Goal: Use online tool/utility: Utilize a website feature to perform a specific function

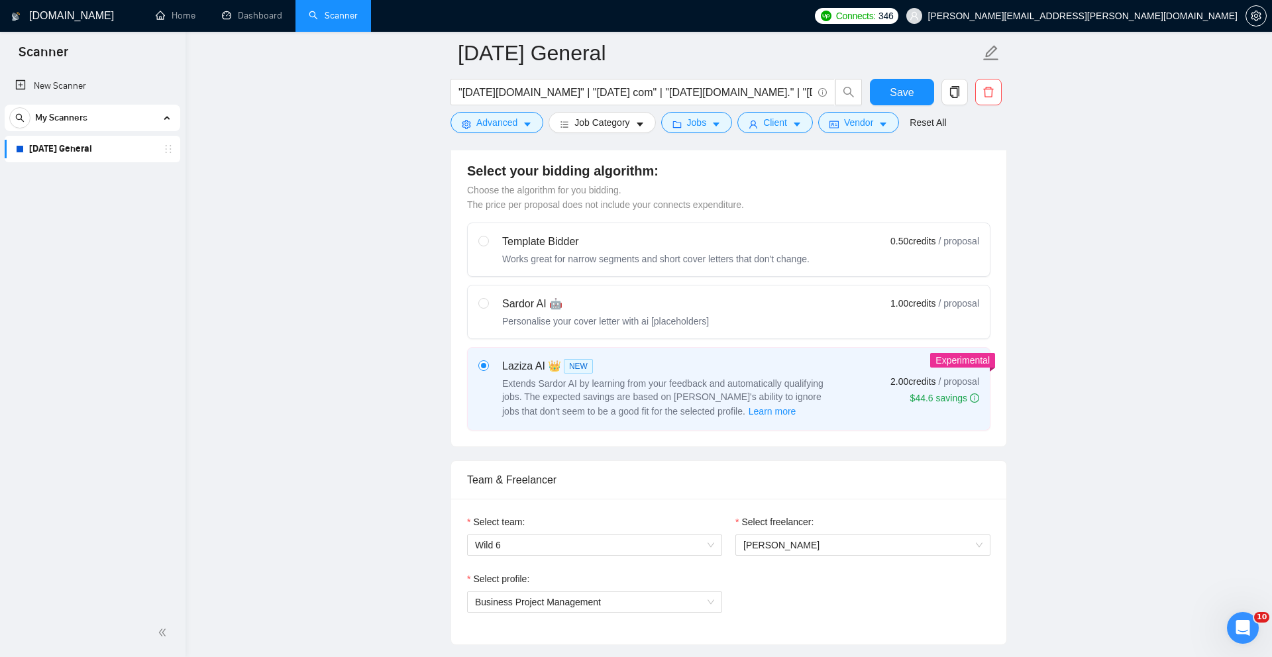
scroll to position [288, 0]
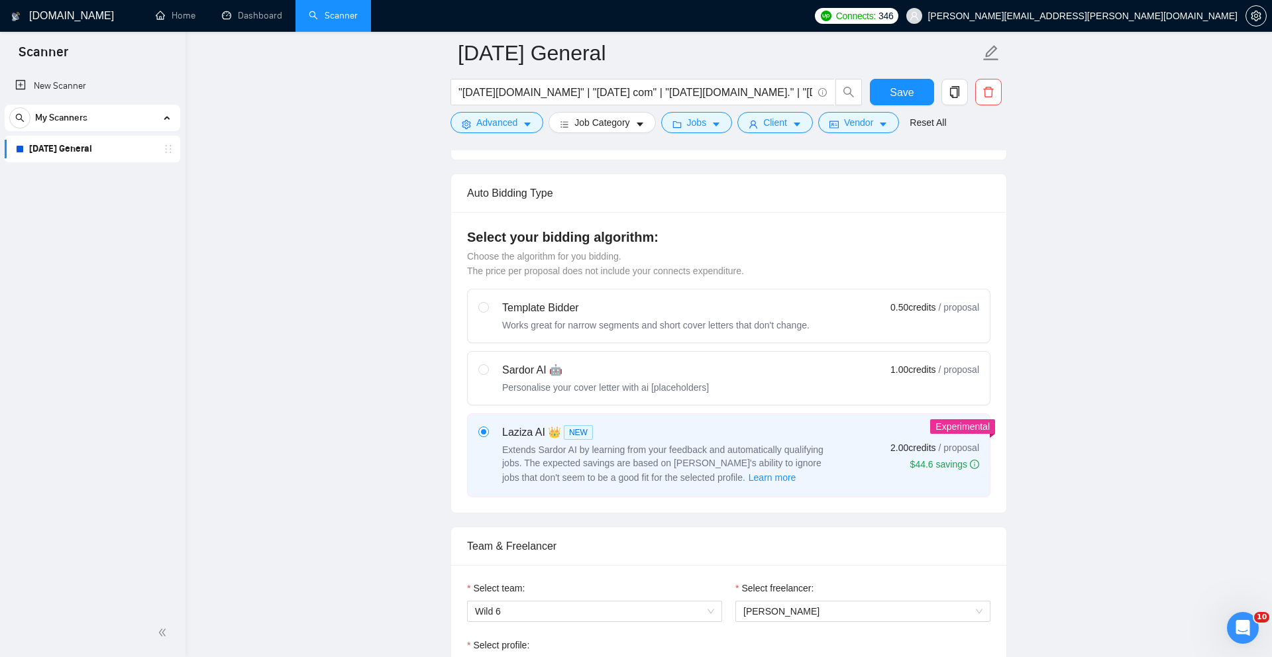
click at [764, 382] on div "Sardor AI 🤖 Personalise your cover letter with ai [placeholders] 1.00 credits /…" at bounding box center [728, 378] width 501 height 32
click at [488, 374] on input "radio" at bounding box center [482, 368] width 9 height 9
radio input "true"
radio input "false"
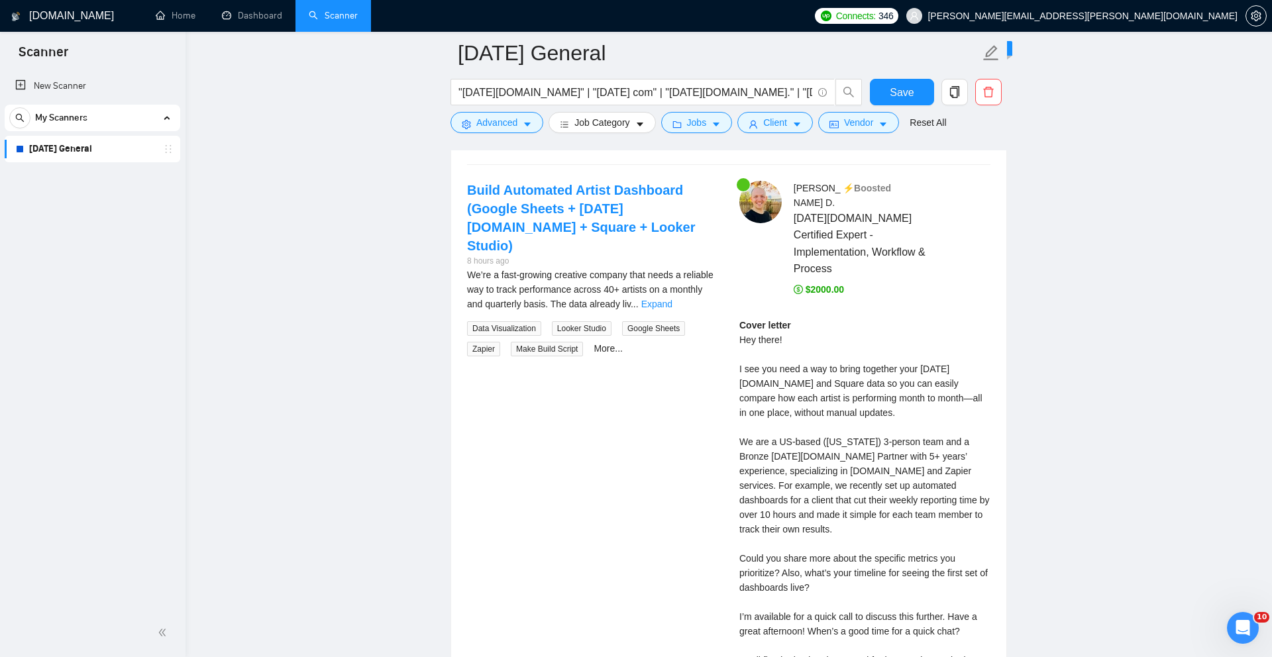
scroll to position [2521, 0]
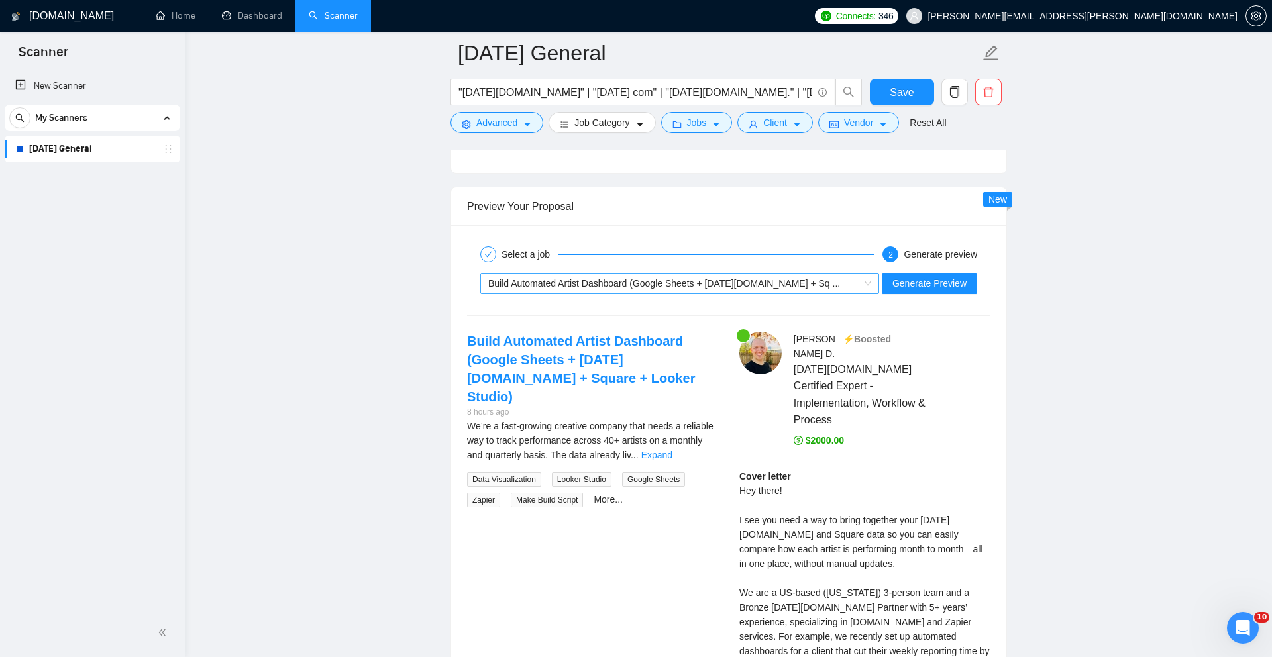
click at [862, 293] on span "Build Automated Artist Dashboard (Google Sheets + [DATE][DOMAIN_NAME] + Sq ..." at bounding box center [679, 284] width 383 height 20
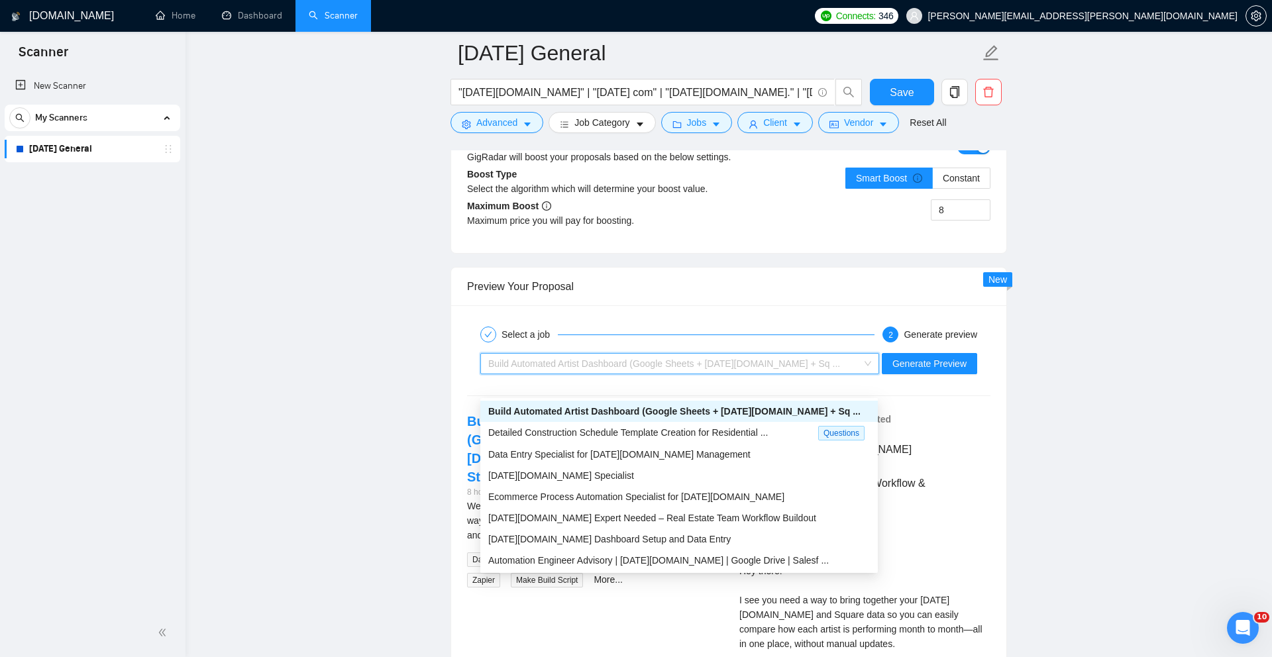
click at [760, 338] on div "Select a job 2 Generate preview Build Automated Artist Dashboard (Google Sheets…" at bounding box center [728, 635] width 555 height 660
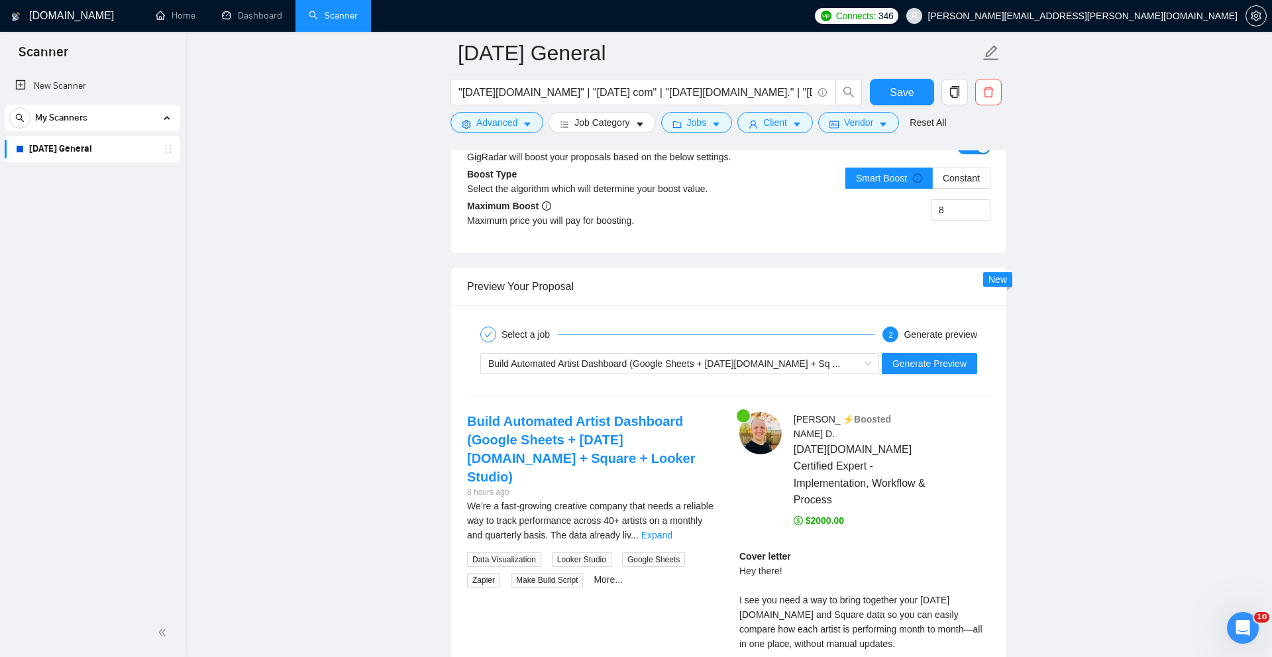
scroll to position [2441, 0]
click at [760, 373] on div "Build Automated Artist Dashboard (Google Sheets + [DATE][DOMAIN_NAME] + Sq ..." at bounding box center [673, 363] width 371 height 20
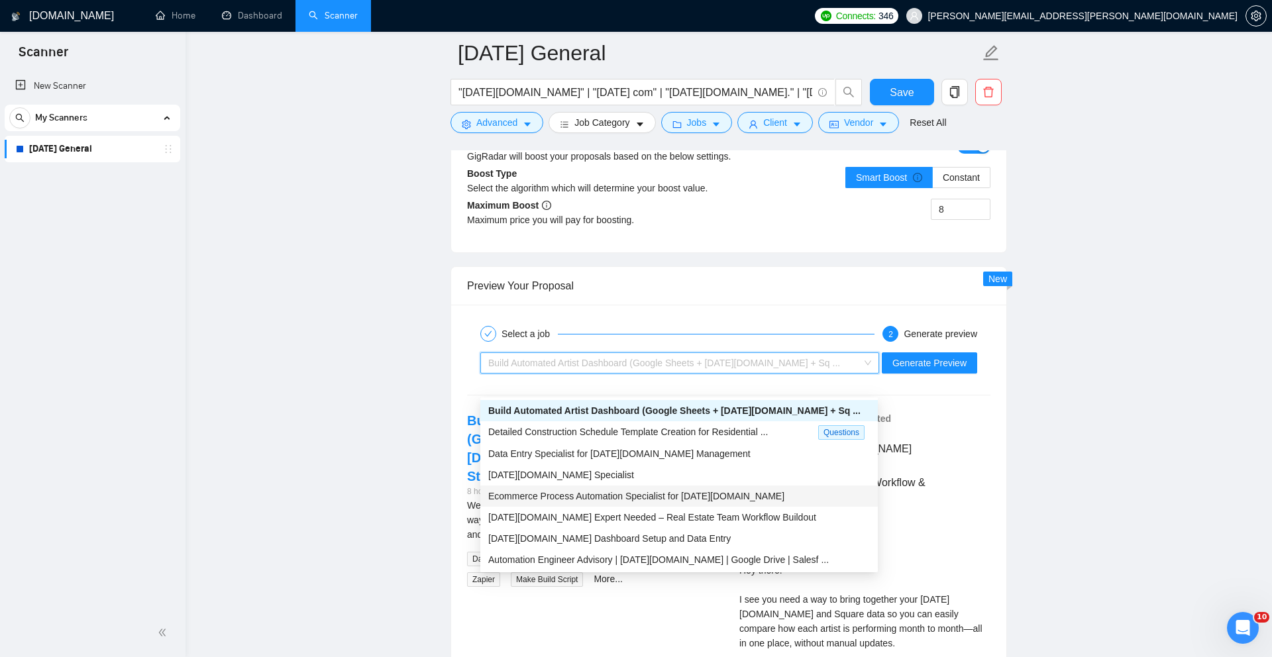
click at [773, 492] on div "Ecommerce Process Automation Specialist for [DATE][DOMAIN_NAME]" at bounding box center [679, 496] width 382 height 15
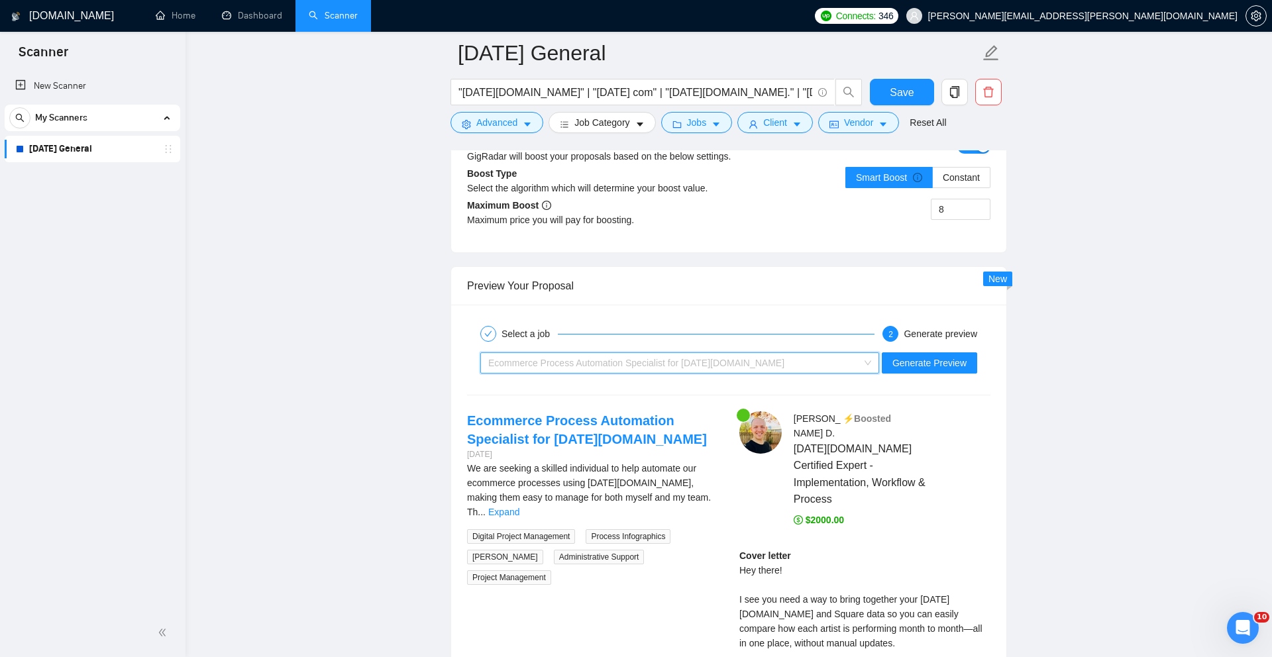
click at [755, 373] on div "Ecommerce Process Automation Specialist for [DATE][DOMAIN_NAME]" at bounding box center [673, 363] width 371 height 20
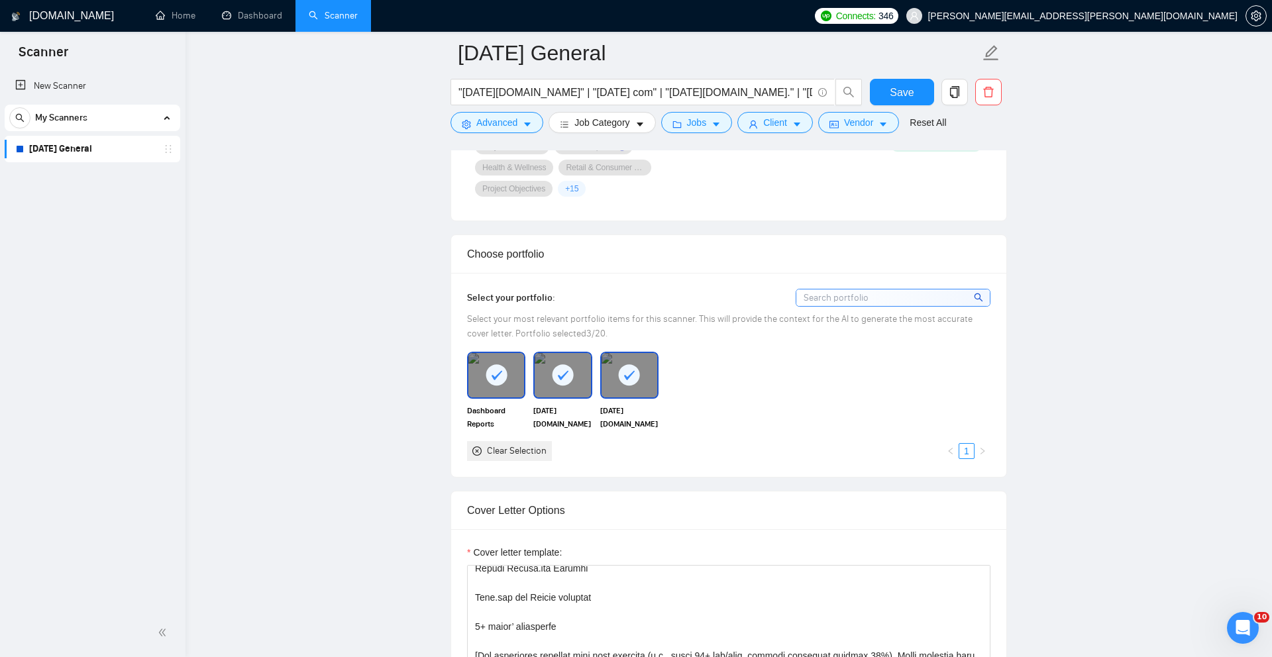
scroll to position [0, 0]
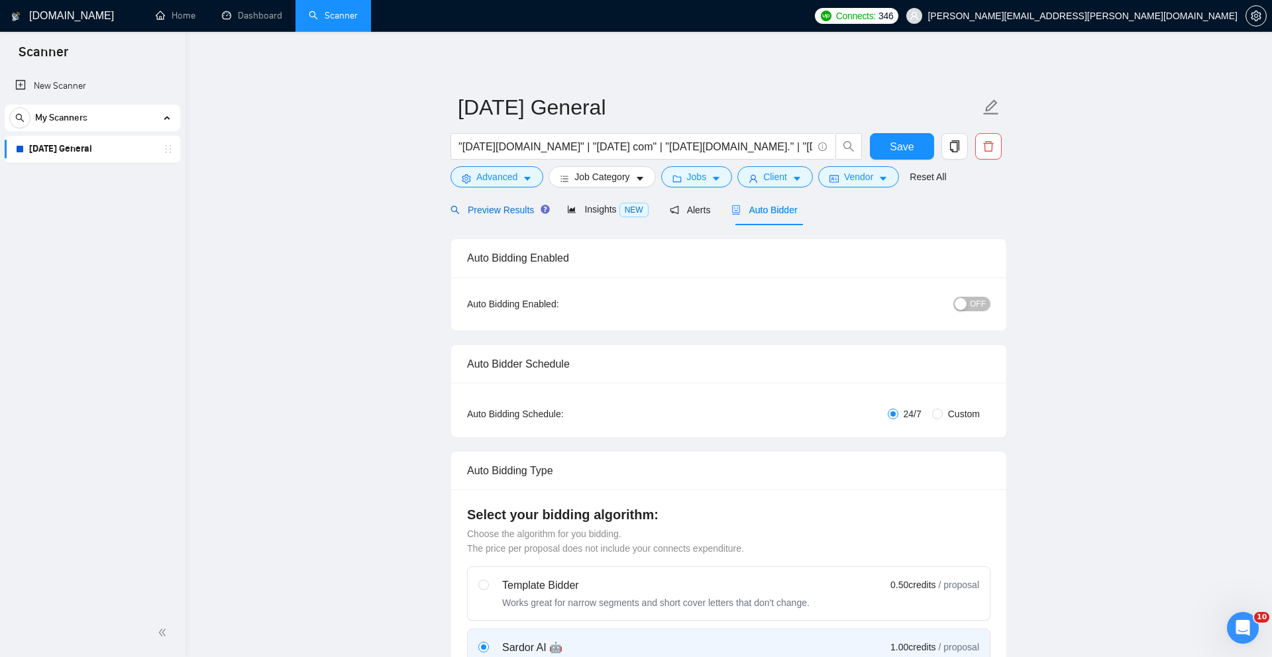
click at [505, 209] on span "Preview Results" at bounding box center [497, 210] width 95 height 11
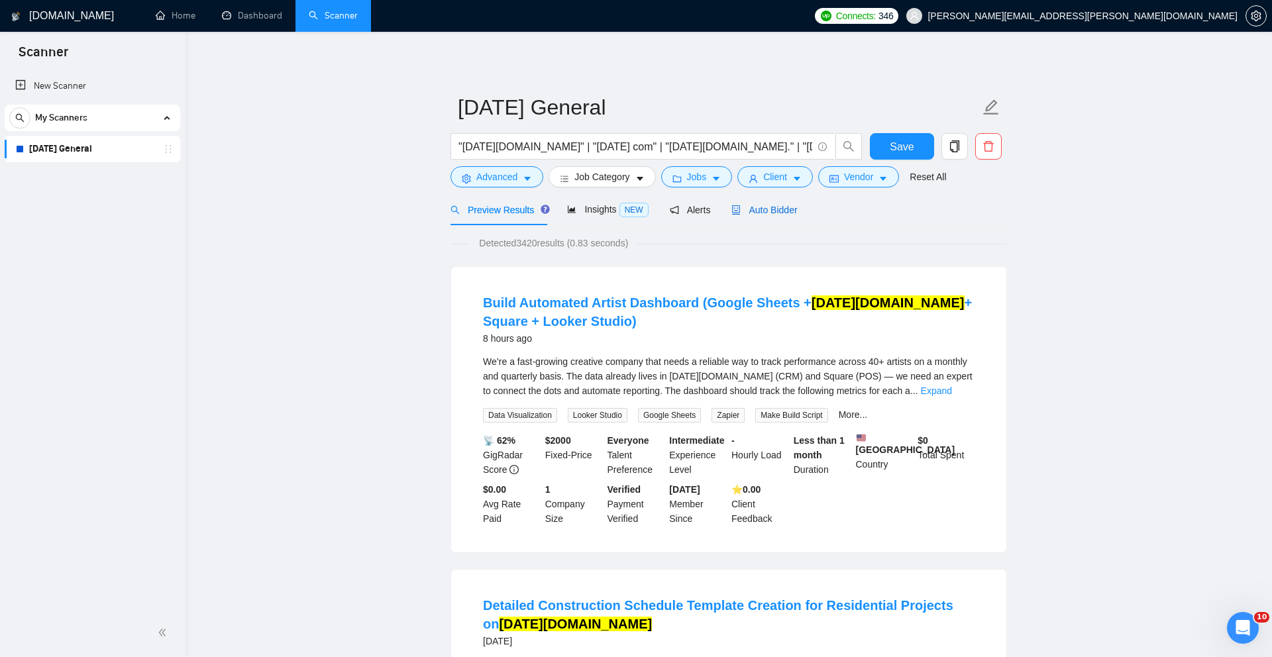
click at [778, 205] on span "Auto Bidder" at bounding box center [764, 210] width 66 height 11
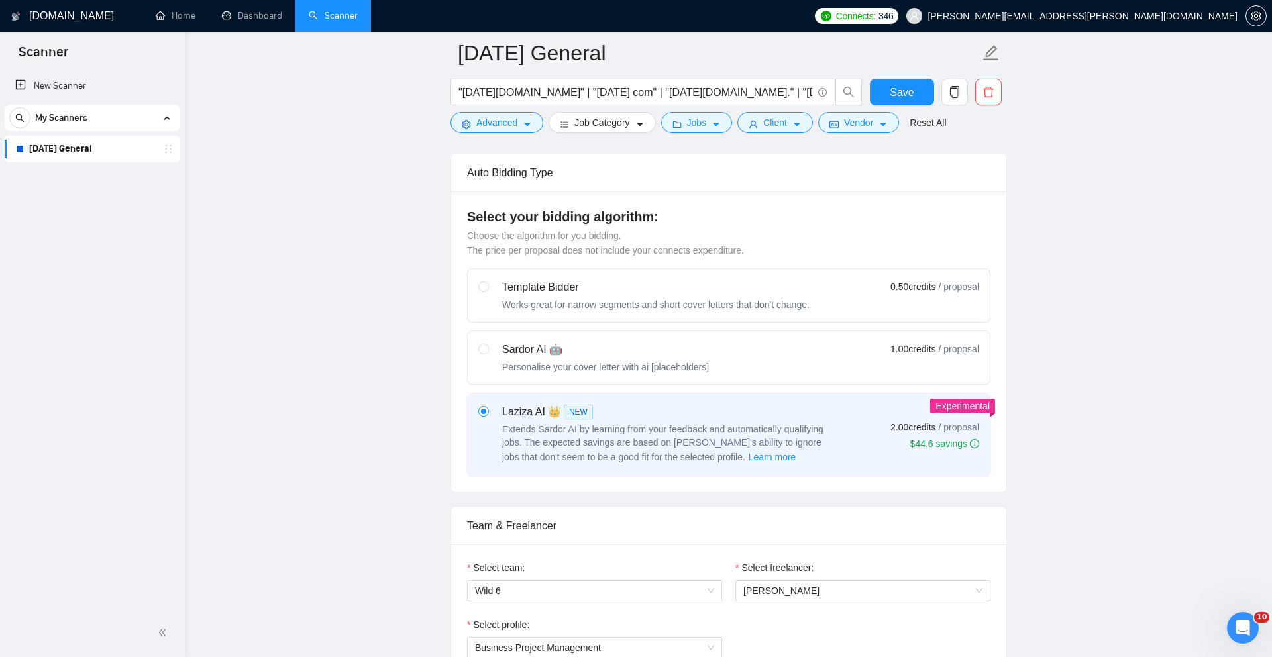
scroll to position [311, 0]
click at [760, 352] on div "Sardor AI 🤖 Personalise your cover letter with ai [placeholders] 1.00 credits /…" at bounding box center [728, 356] width 501 height 32
click at [488, 351] on input "radio" at bounding box center [482, 346] width 9 height 9
radio input "true"
radio input "false"
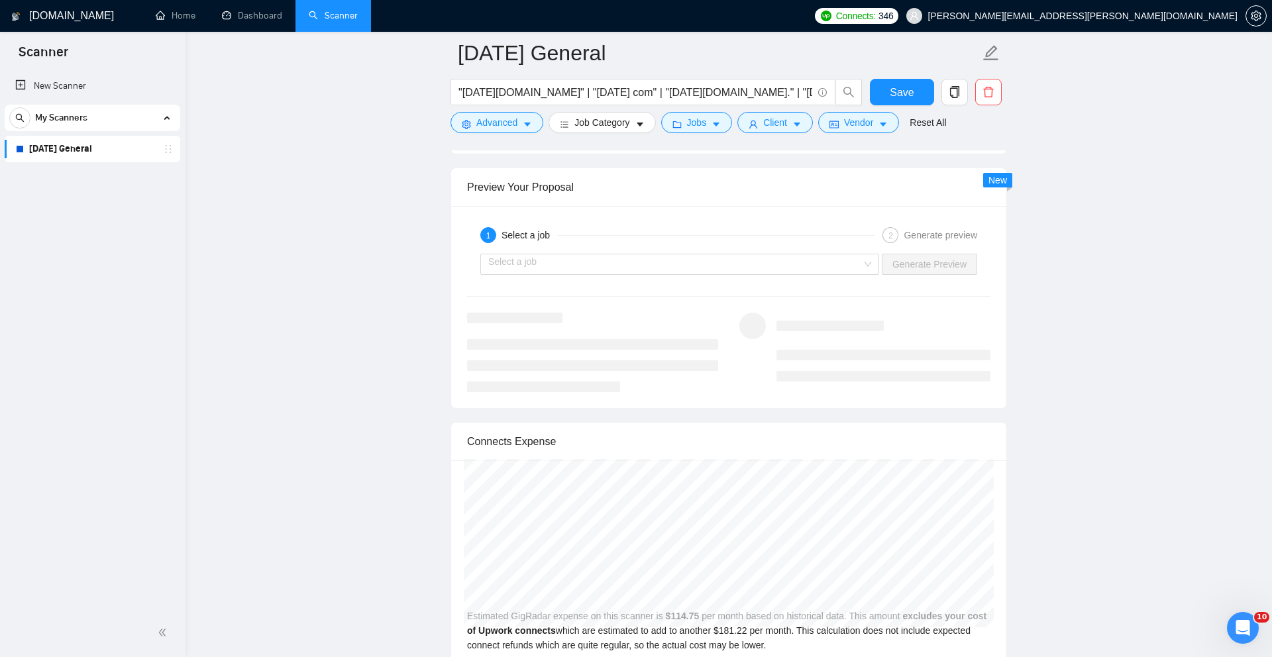
scroll to position [2548, 0]
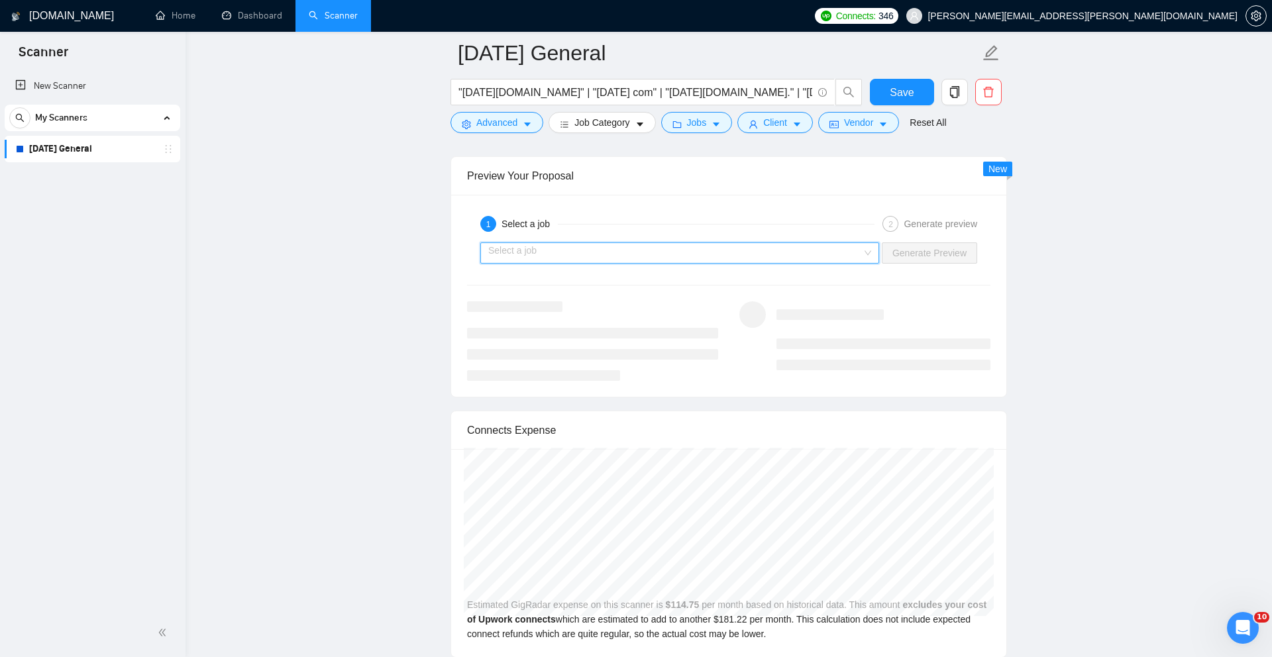
click at [694, 263] on input "search" at bounding box center [675, 253] width 374 height 20
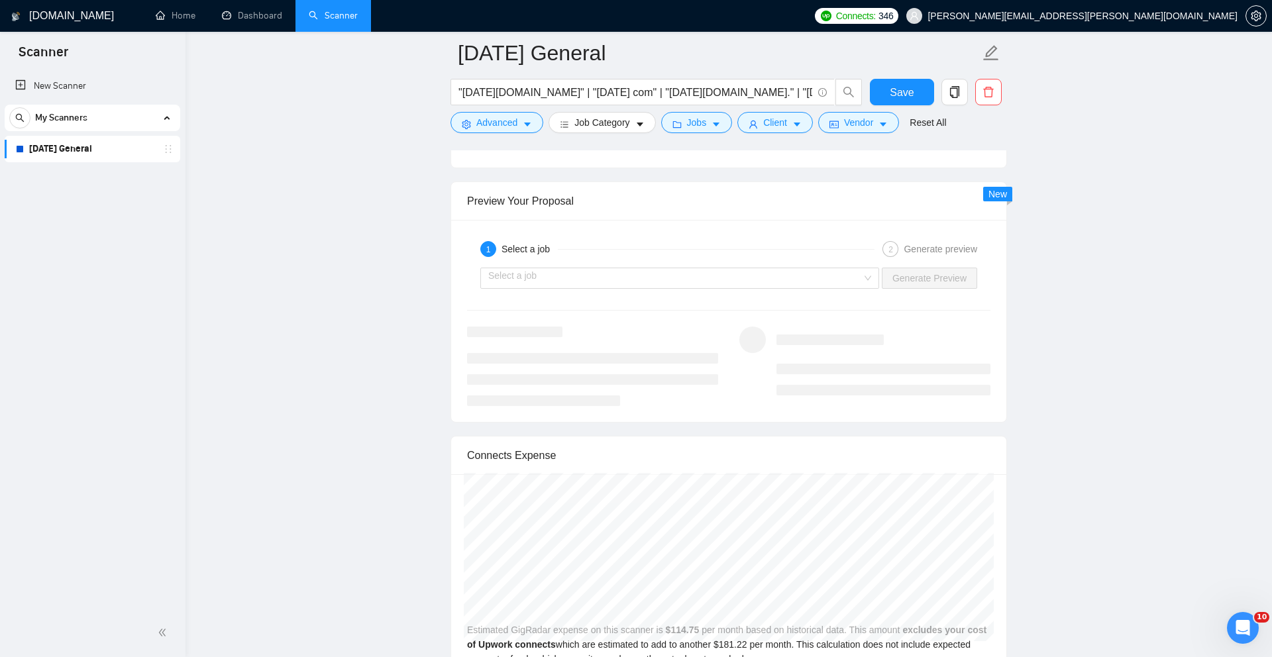
scroll to position [2538, 0]
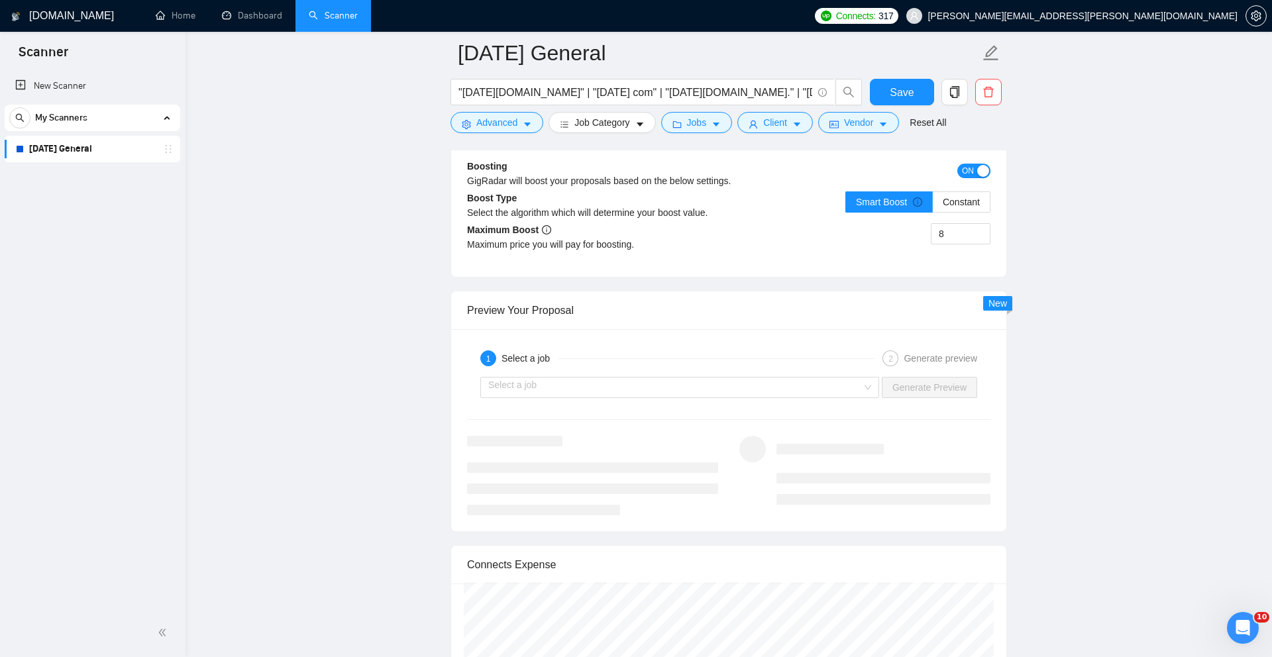
scroll to position [2400, 0]
click at [902, 366] on div "1 Select a job 2 Generate preview Select a job Generate Preview" at bounding box center [728, 432] width 555 height 202
click at [541, 399] on input "search" at bounding box center [675, 390] width 374 height 20
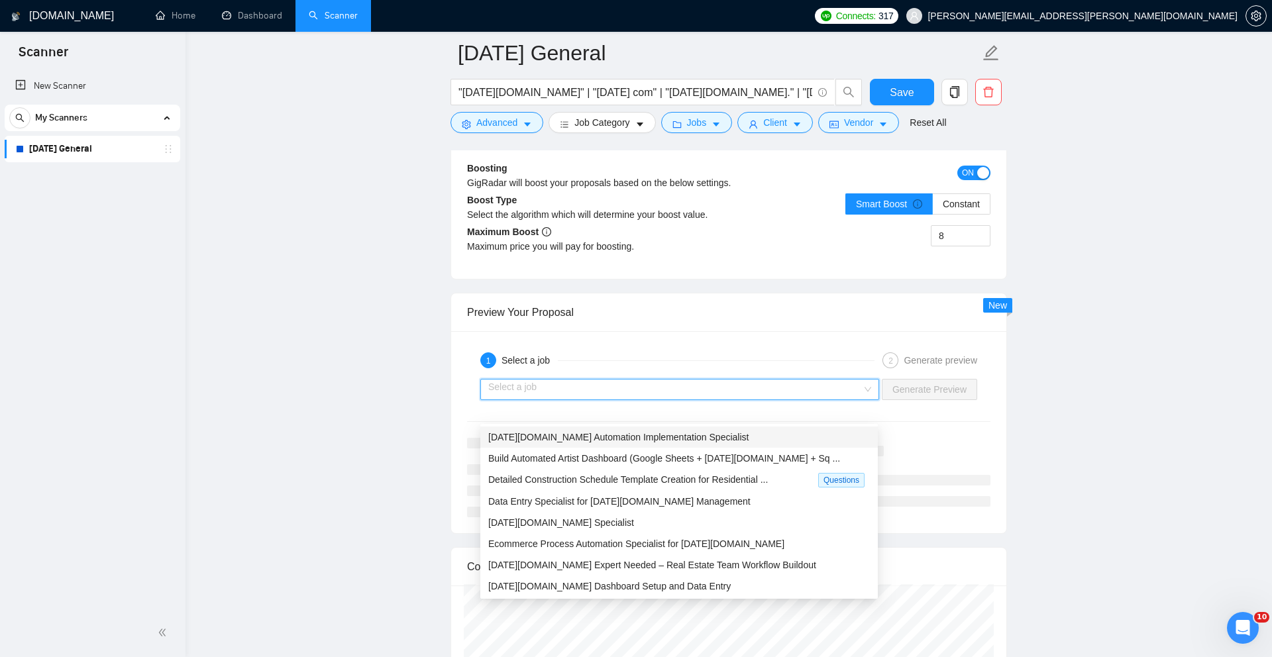
click at [549, 432] on span "[DATE][DOMAIN_NAME] Automation Implementation Specialist" at bounding box center [618, 437] width 260 height 11
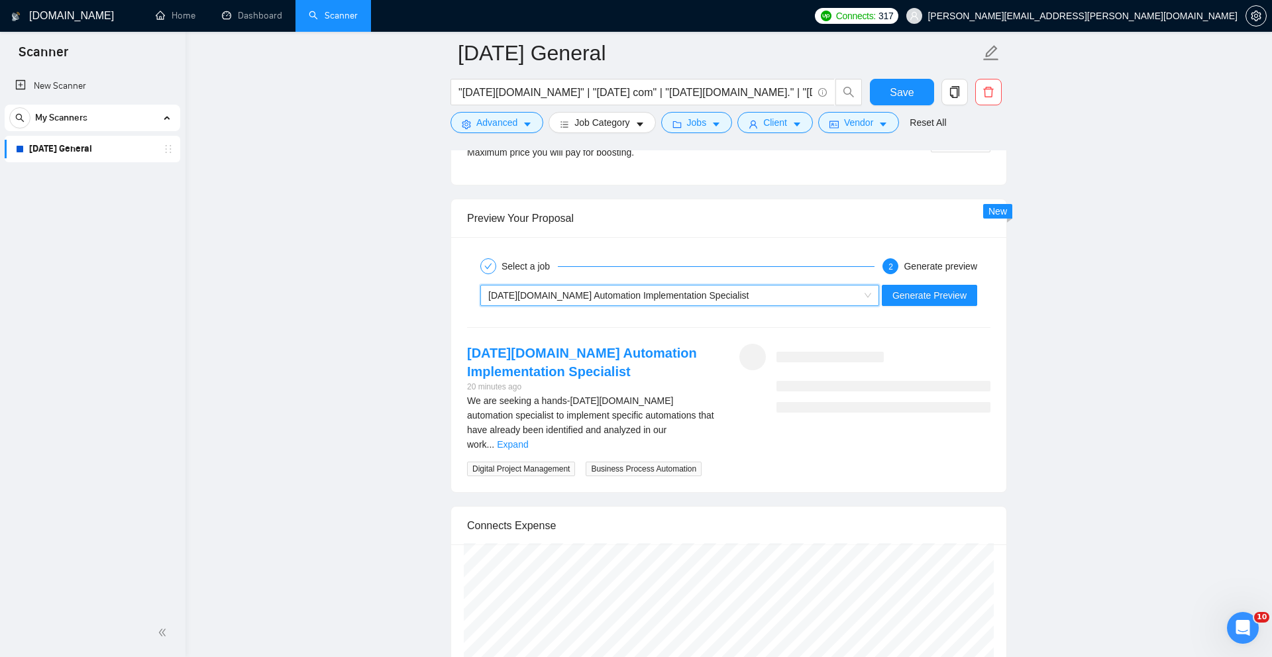
scroll to position [2495, 0]
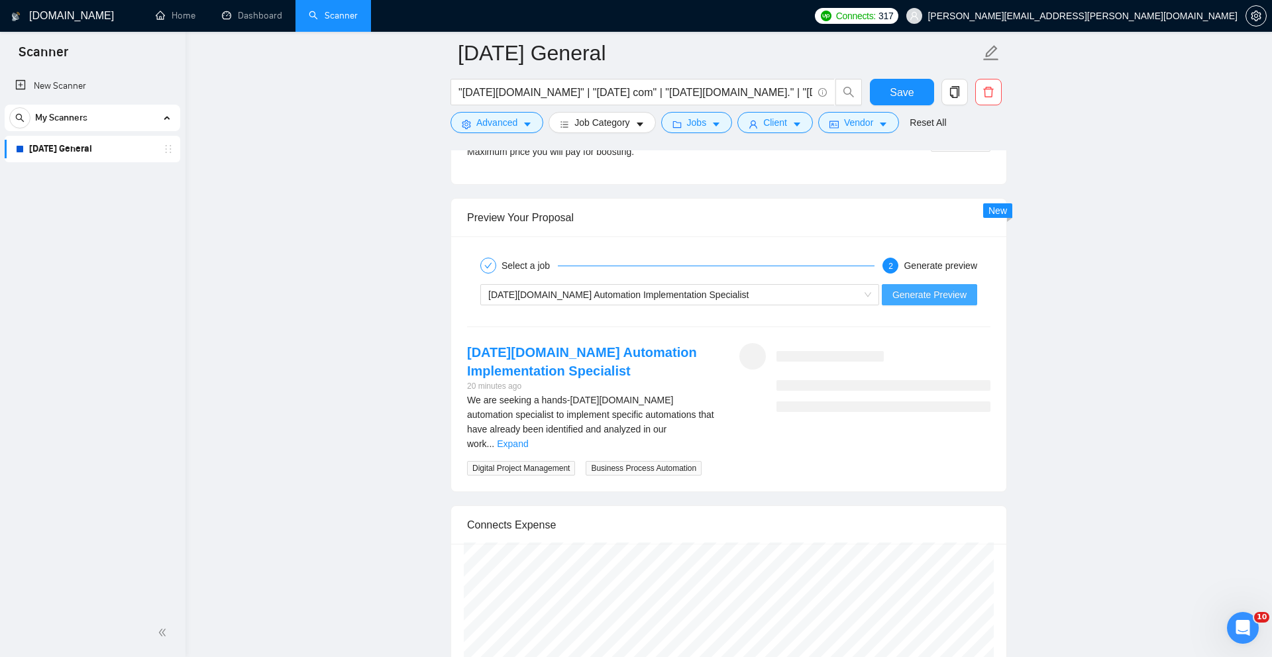
click at [927, 302] on span "Generate Preview" at bounding box center [929, 295] width 74 height 15
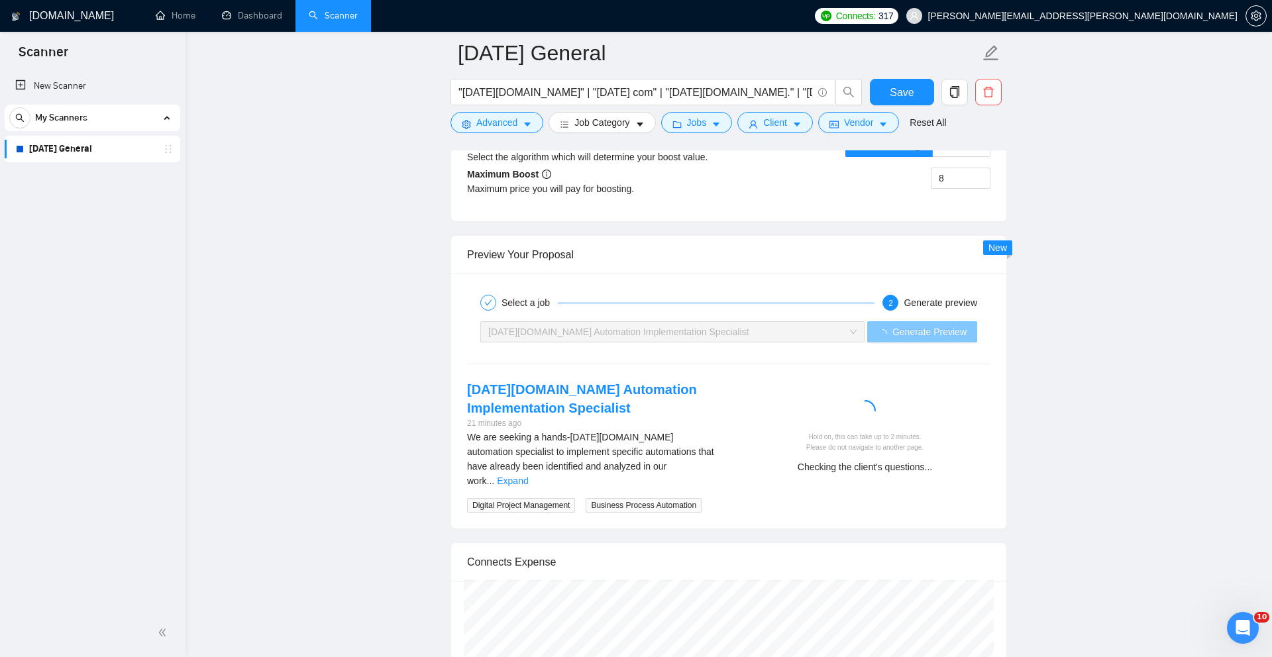
scroll to position [2450, 0]
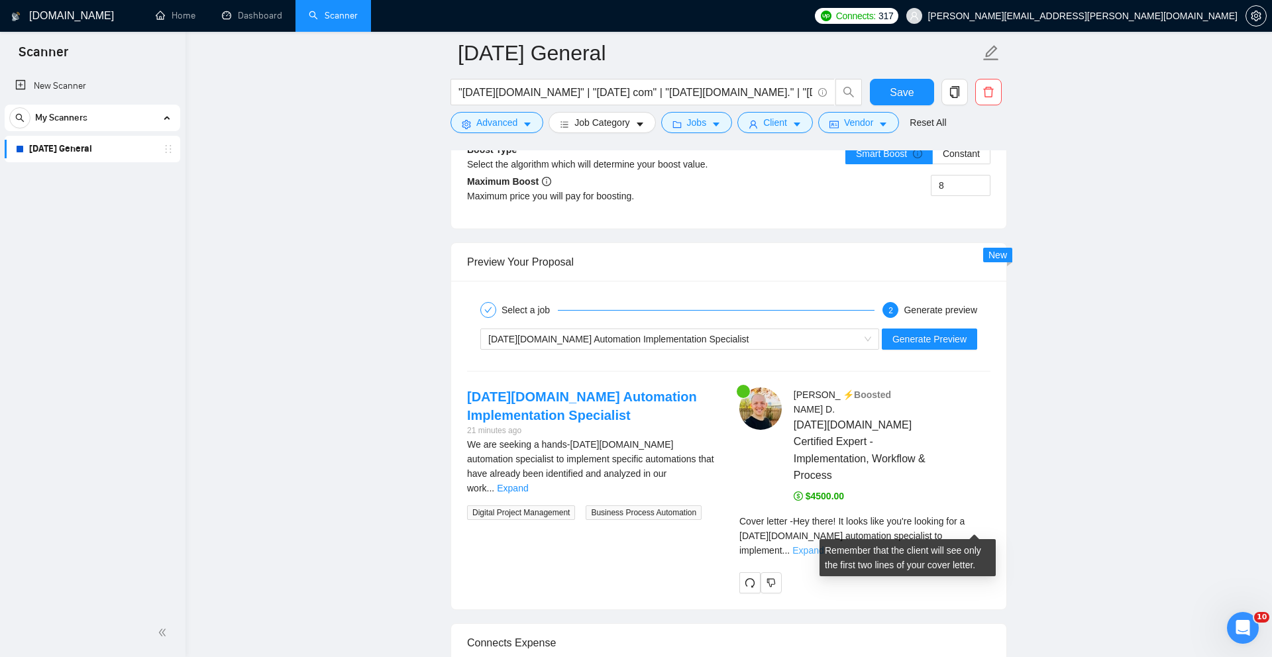
click at [823, 545] on link "Expand" at bounding box center [807, 550] width 31 height 11
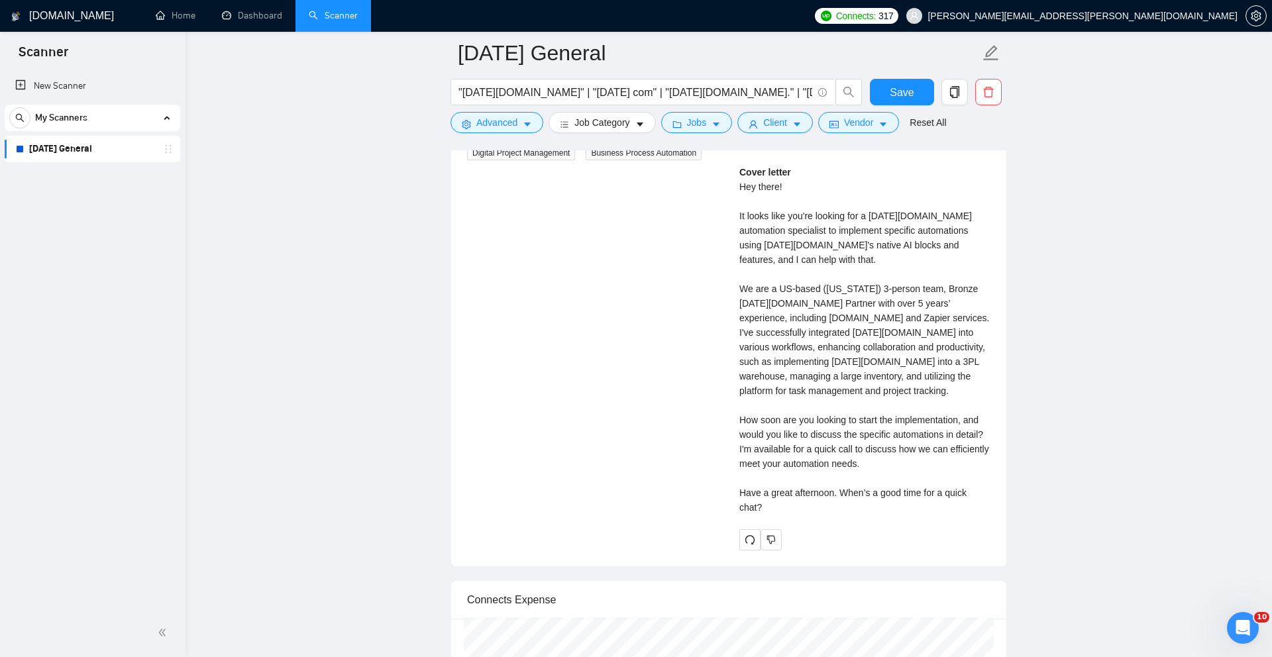
scroll to position [2815, 0]
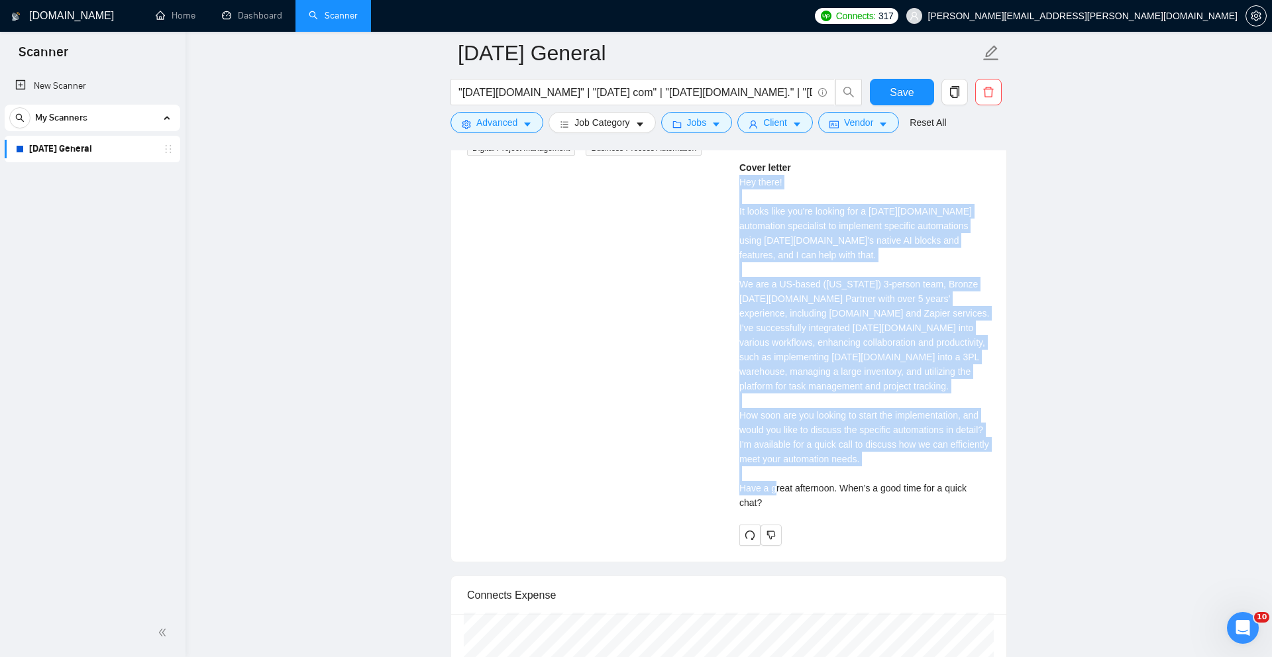
drag, startPoint x: 764, startPoint y: 495, endPoint x: 742, endPoint y: 182, distance: 314.1
click at [742, 177] on div "Cover letter Hey there! It looks like you're looking for a Monday.com automatio…" at bounding box center [864, 335] width 251 height 350
copy div "Hey there! It looks like you're looking for a Monday.com automation specialist …"
